Goal: Task Accomplishment & Management: Use online tool/utility

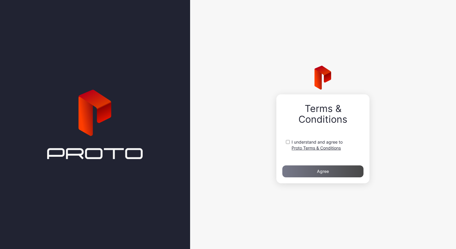
click at [295, 143] on label "I understand and agree to Proto Terms & Conditions" at bounding box center [317, 145] width 51 height 12
click at [314, 169] on div "Agree" at bounding box center [322, 171] width 81 height 12
